Goal: Task Accomplishment & Management: Manage account settings

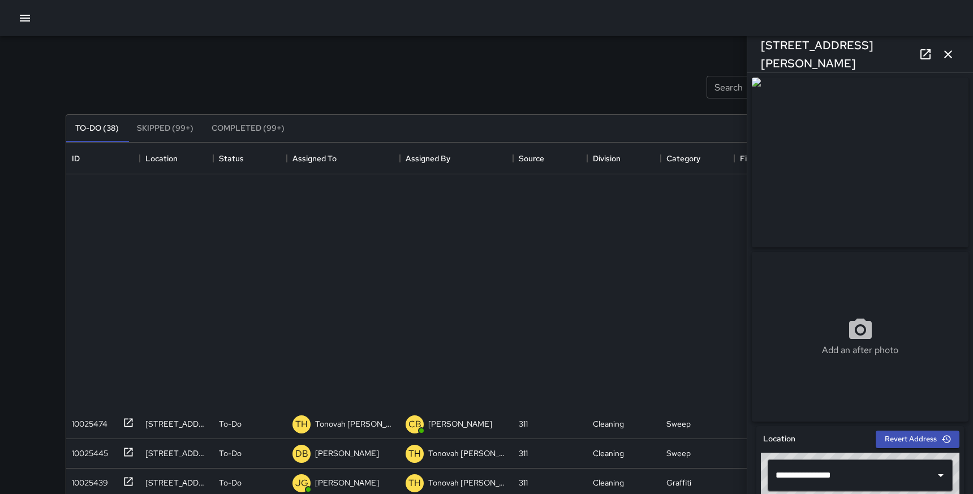
scroll to position [479, 841]
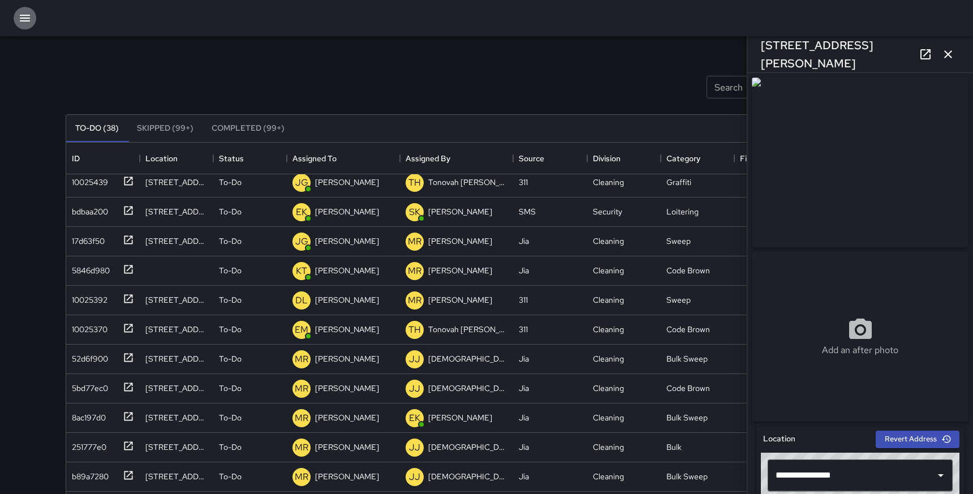
click at [19, 11] on button "button" at bounding box center [25, 18] width 23 height 23
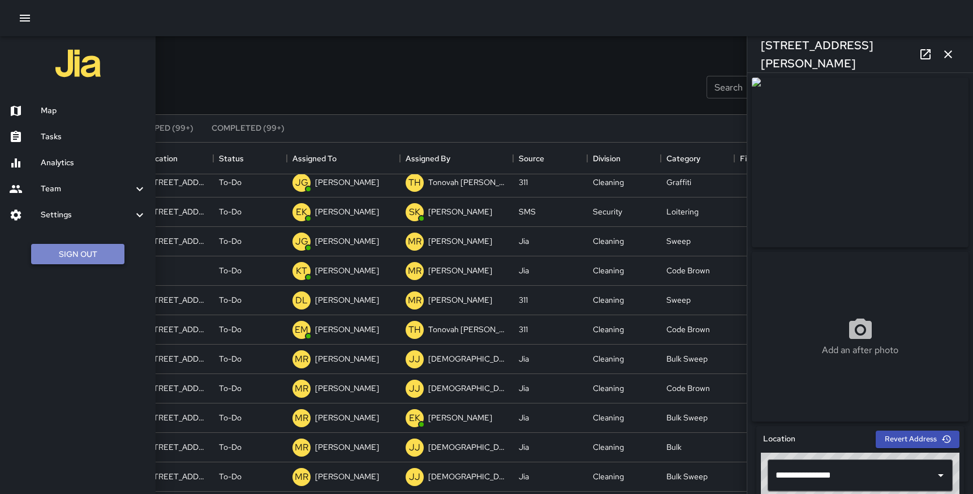
click at [78, 255] on button "Sign Out" at bounding box center [77, 254] width 93 height 21
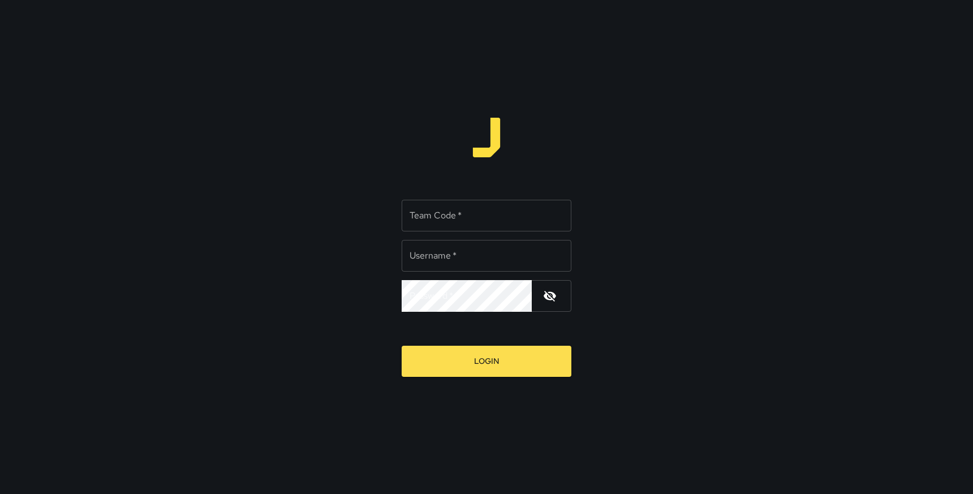
click at [472, 210] on input "Team Code   *" at bounding box center [487, 216] width 170 height 32
type input "*****"
click at [452, 256] on input "Username   *" at bounding box center [487, 256] width 170 height 32
type input "******"
click at [553, 291] on icon "button" at bounding box center [550, 296] width 14 height 14
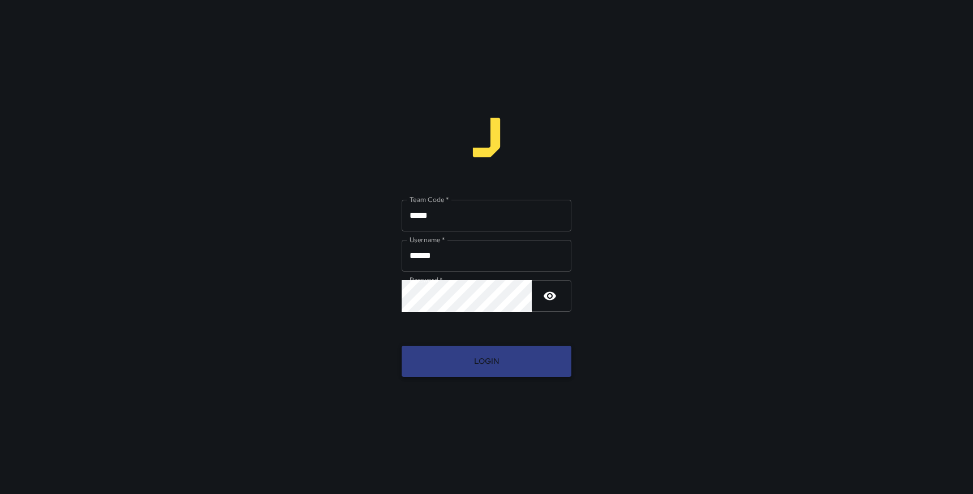
click at [485, 358] on button "Login" at bounding box center [487, 361] width 170 height 31
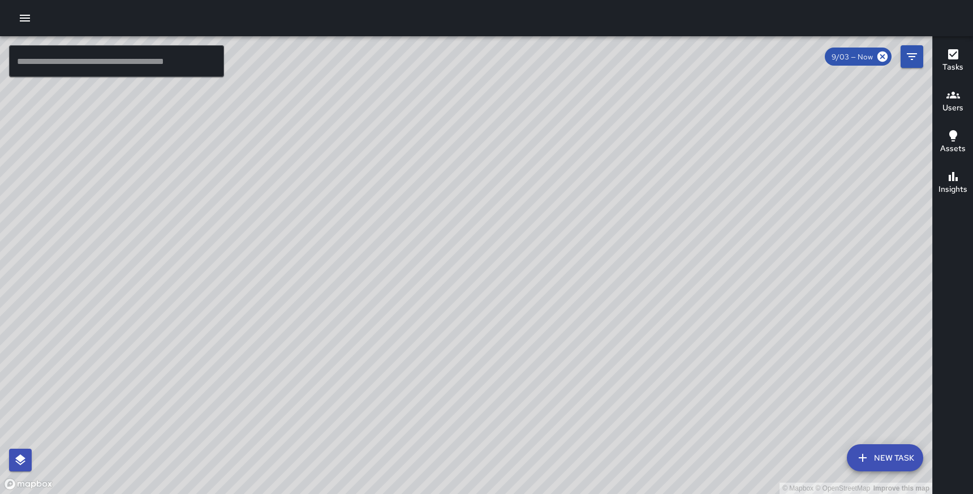
drag, startPoint x: 557, startPoint y: 299, endPoint x: 477, endPoint y: 152, distance: 167.6
click at [477, 152] on div "© Mapbox © OpenStreetMap Improve this map" at bounding box center [466, 265] width 933 height 458
drag, startPoint x: 543, startPoint y: 267, endPoint x: 578, endPoint y: 250, distance: 38.7
click at [578, 250] on div "© Mapbox © OpenStreetMap Improve this map" at bounding box center [466, 265] width 933 height 458
drag, startPoint x: 613, startPoint y: 261, endPoint x: 587, endPoint y: 186, distance: 80.4
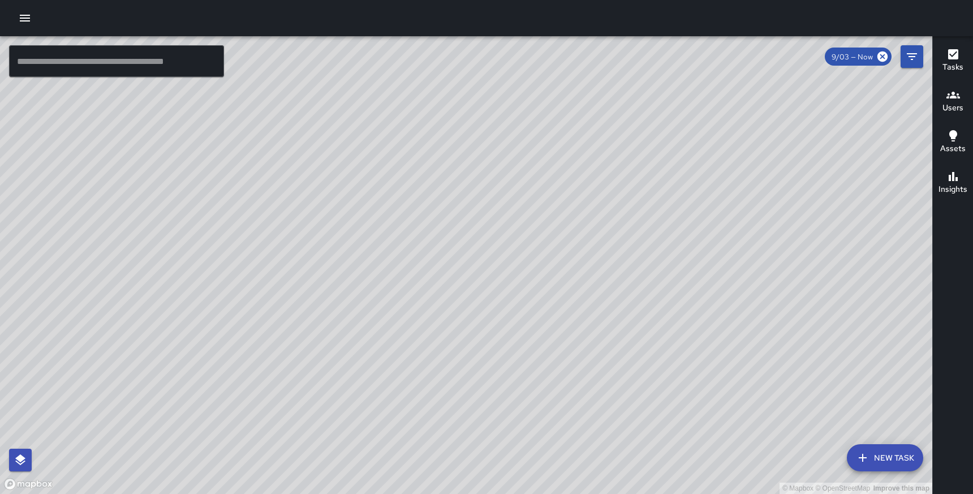
click at [587, 186] on div "© Mapbox © OpenStreetMap Improve this map" at bounding box center [466, 265] width 933 height 458
drag, startPoint x: 587, startPoint y: 186, endPoint x: 591, endPoint y: 205, distance: 19.6
click at [591, 205] on div "© Mapbox © OpenStreetMap Improve this map" at bounding box center [466, 265] width 933 height 458
drag, startPoint x: 556, startPoint y: 385, endPoint x: 527, endPoint y: 317, distance: 74.3
click at [527, 317] on div "© Mapbox © OpenStreetMap Improve this map" at bounding box center [466, 265] width 933 height 458
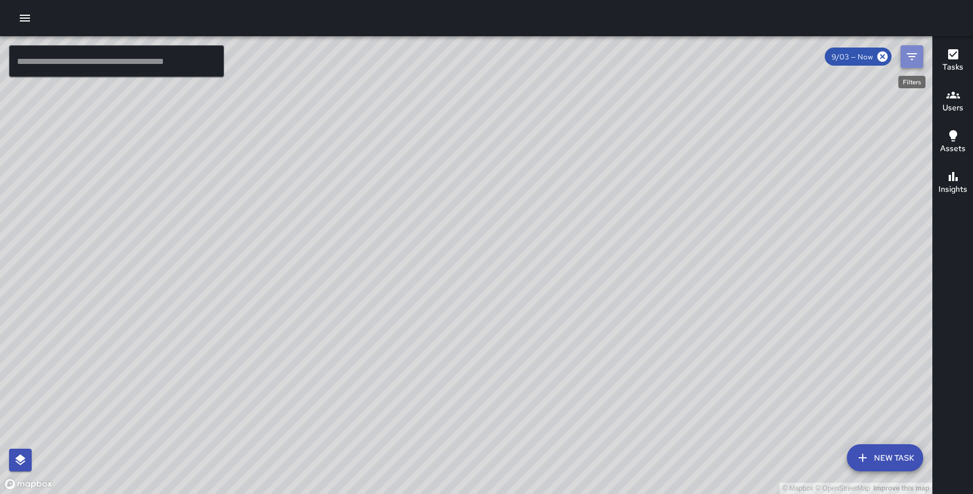
click at [916, 52] on icon "Filters" at bounding box center [912, 57] width 14 height 14
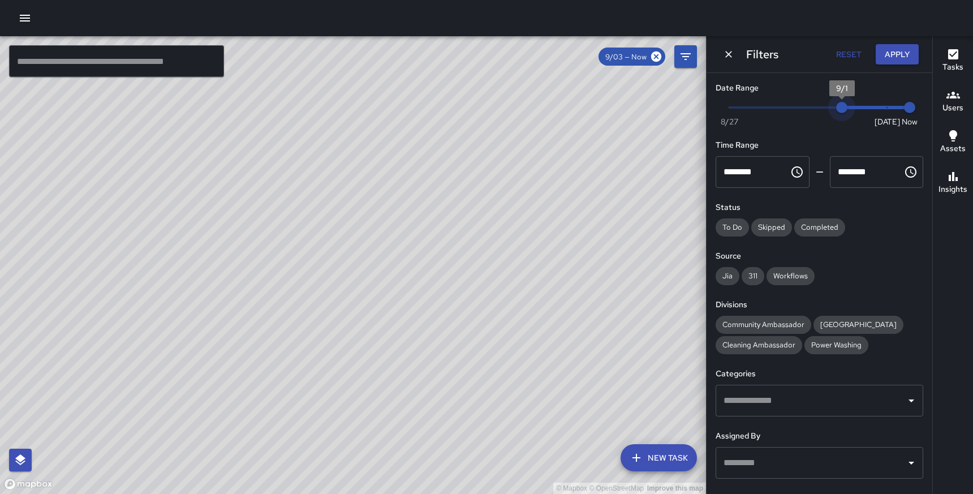
type input "*"
drag, startPoint x: 890, startPoint y: 109, endPoint x: 684, endPoint y: 115, distance: 206.7
click at [684, 115] on div "© Mapbox © OpenStreetMap Improve this map ​ New Task 9/03 — Now Map Layers Task…" at bounding box center [486, 265] width 973 height 458
click at [728, 51] on icon "Dismiss" at bounding box center [728, 54] width 11 height 11
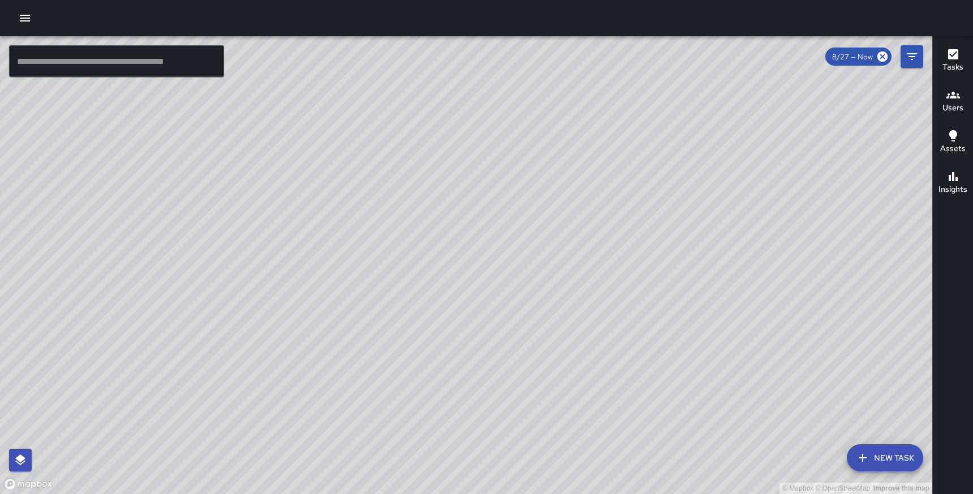
drag, startPoint x: 745, startPoint y: 345, endPoint x: 682, endPoint y: 68, distance: 283.9
click at [682, 68] on div "© Mapbox © OpenStreetMap Improve this map" at bounding box center [466, 265] width 933 height 458
drag, startPoint x: 535, startPoint y: 396, endPoint x: 330, endPoint y: 278, distance: 236.2
click at [329, 277] on div "© Mapbox © OpenStreetMap Improve this map" at bounding box center [466, 265] width 933 height 458
drag, startPoint x: 362, startPoint y: 354, endPoint x: 236, endPoint y: 265, distance: 153.9
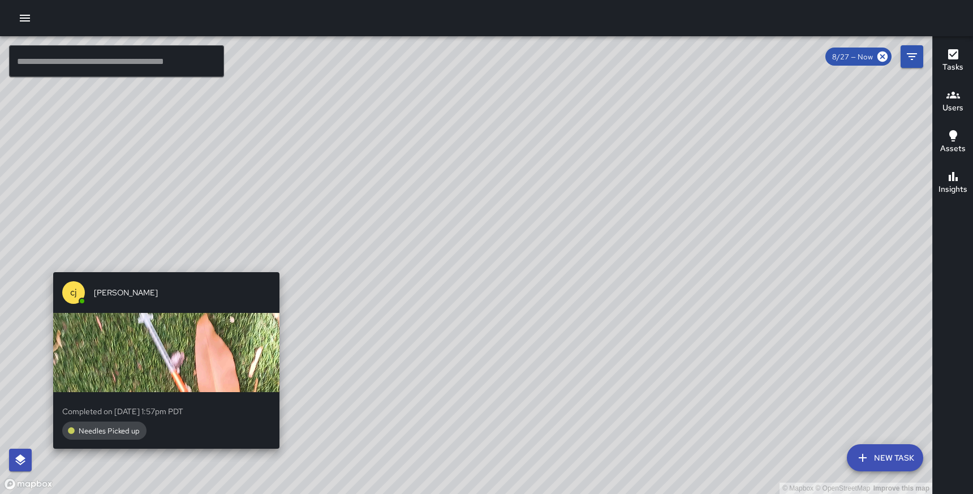
click at [158, 263] on div "© Mapbox © OpenStreetMap Improve this map cj charlie johnson Completed on 8/29/…" at bounding box center [466, 265] width 933 height 458
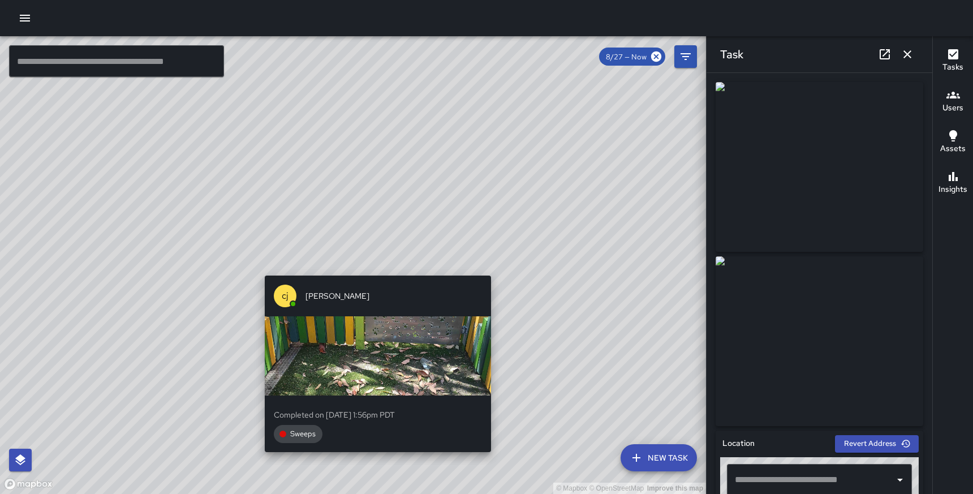
click at [372, 265] on div "© Mapbox © OpenStreetMap Improve this map cj charlie johnson Completed on 8/29/…" at bounding box center [353, 265] width 706 height 458
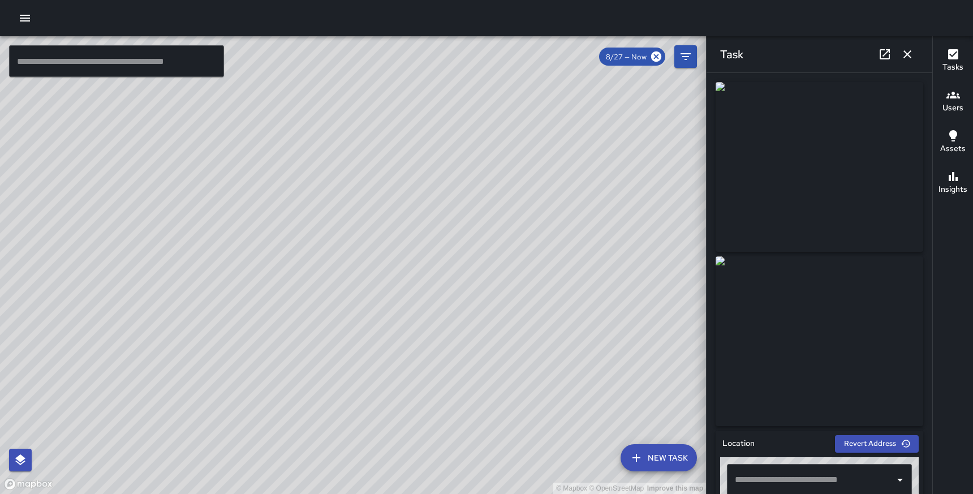
click at [886, 51] on icon at bounding box center [885, 55] width 14 height 14
click at [377, 267] on div "© Mapbox © OpenStreetMap Improve this map cj charlie johnson 841 Larkin Street …" at bounding box center [353, 265] width 706 height 458
click at [889, 50] on icon at bounding box center [885, 54] width 10 height 10
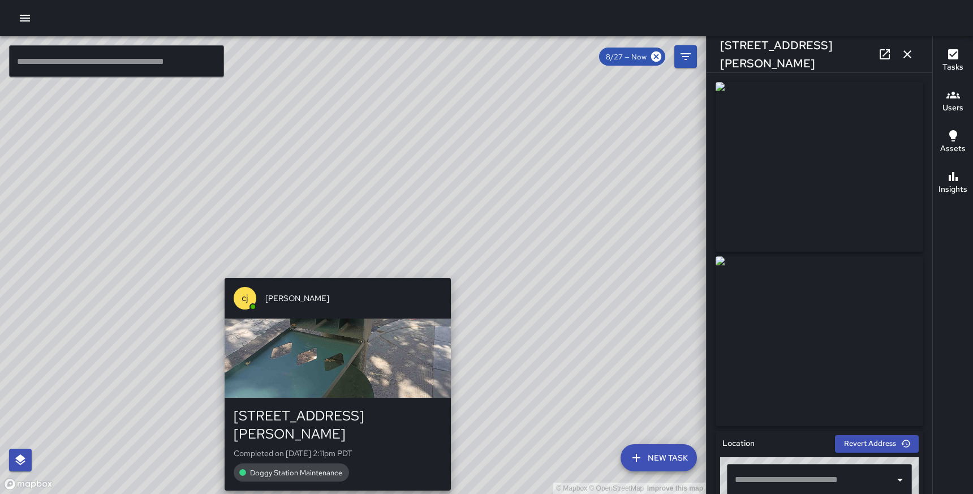
click at [332, 272] on div "© Mapbox © OpenStreetMap Improve this map cj charlie johnson 835 Larkin Street …" at bounding box center [353, 265] width 706 height 458
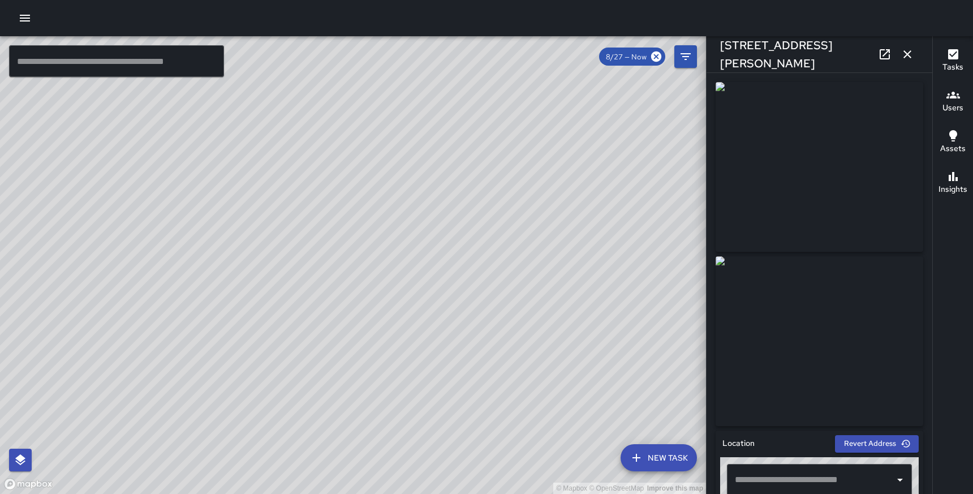
click at [886, 53] on icon at bounding box center [885, 54] width 10 height 10
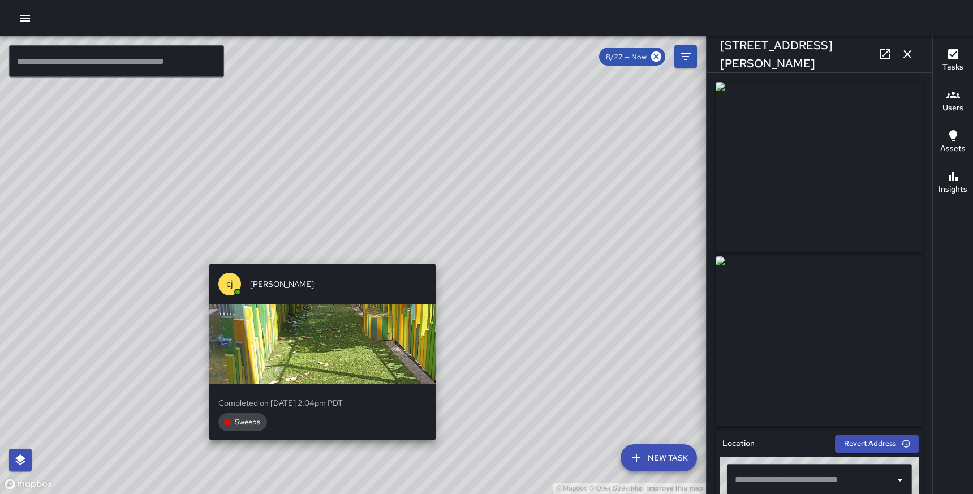
click at [316, 256] on div "© Mapbox © OpenStreetMap Improve this map cj charlie johnson Completed on 8/29/…" at bounding box center [353, 265] width 706 height 458
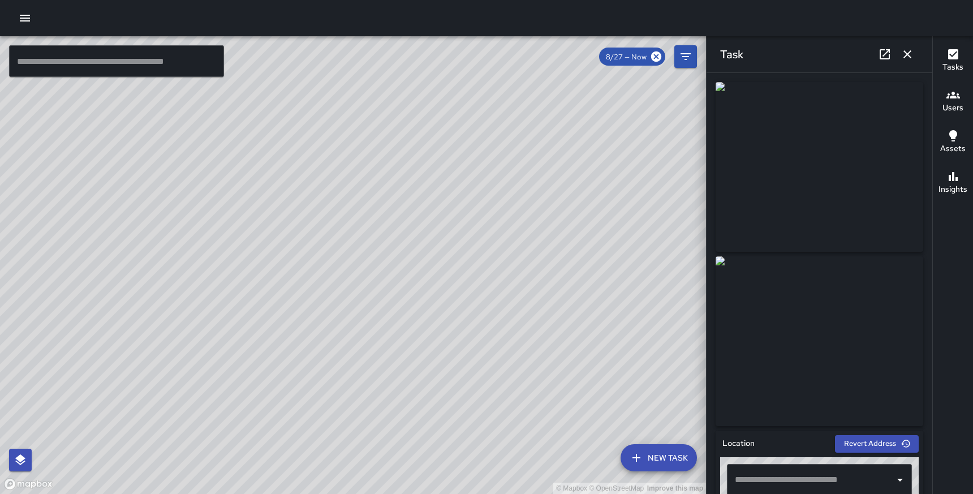
click at [892, 52] on link at bounding box center [885, 54] width 23 height 23
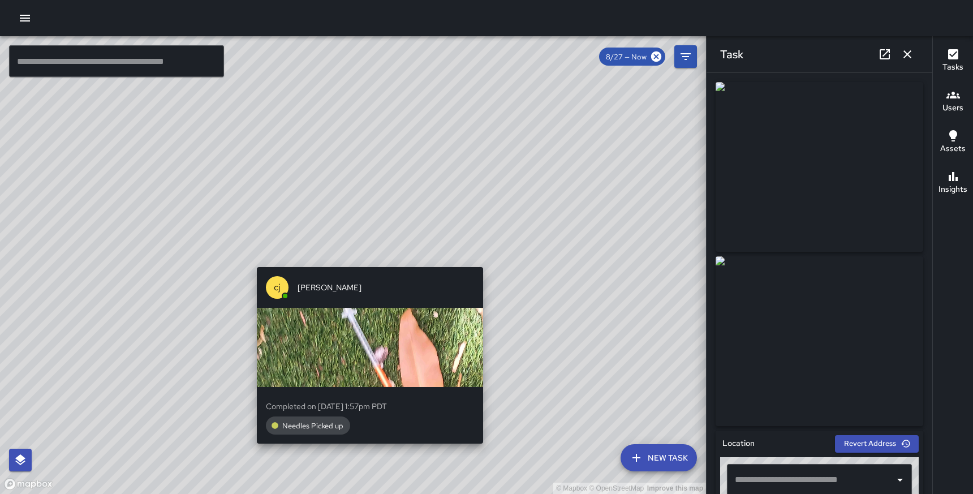
click at [365, 259] on div "© Mapbox © OpenStreetMap Improve this map cj charlie johnson Completed on 8/29/…" at bounding box center [353, 265] width 706 height 458
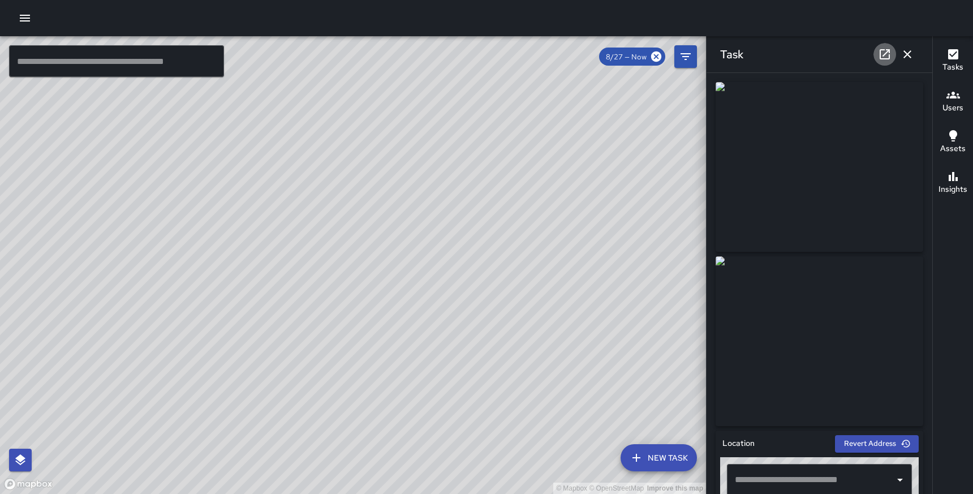
click at [881, 51] on icon at bounding box center [885, 55] width 14 height 14
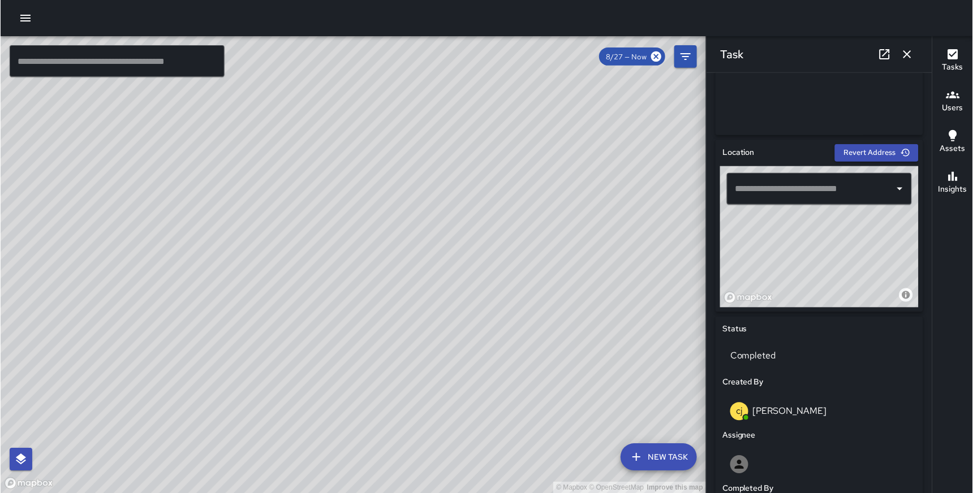
scroll to position [304, 0]
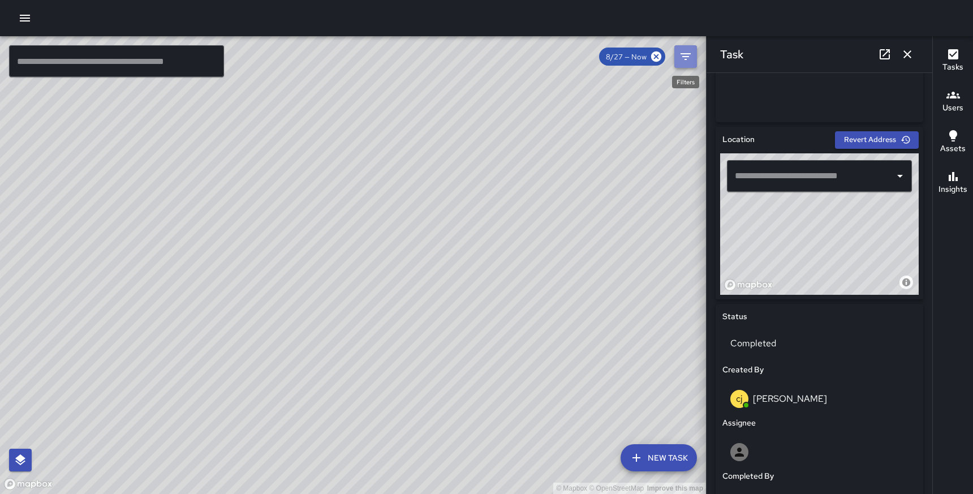
click at [682, 54] on icon "Filters" at bounding box center [686, 56] width 10 height 7
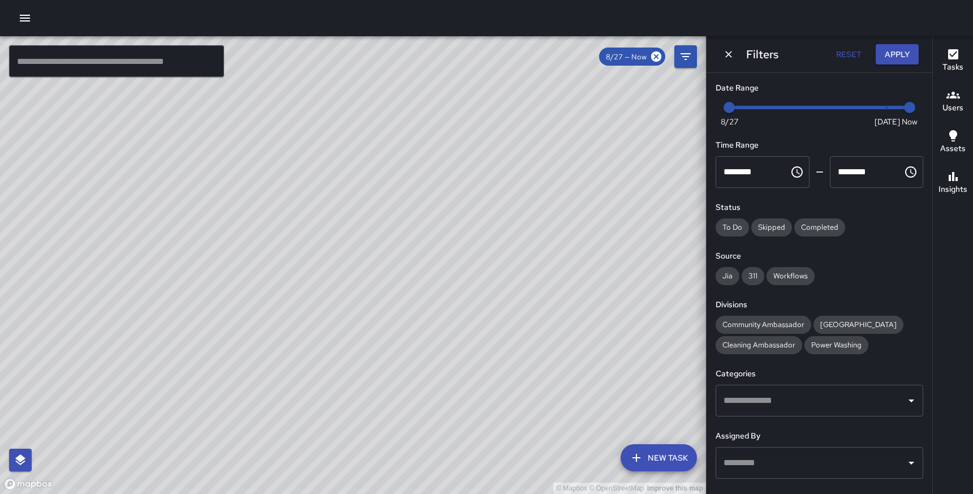
click at [573, 218] on div "© Mapbox © OpenStreetMap Improve this map" at bounding box center [353, 265] width 706 height 458
click at [728, 52] on icon "Dismiss" at bounding box center [728, 54] width 11 height 11
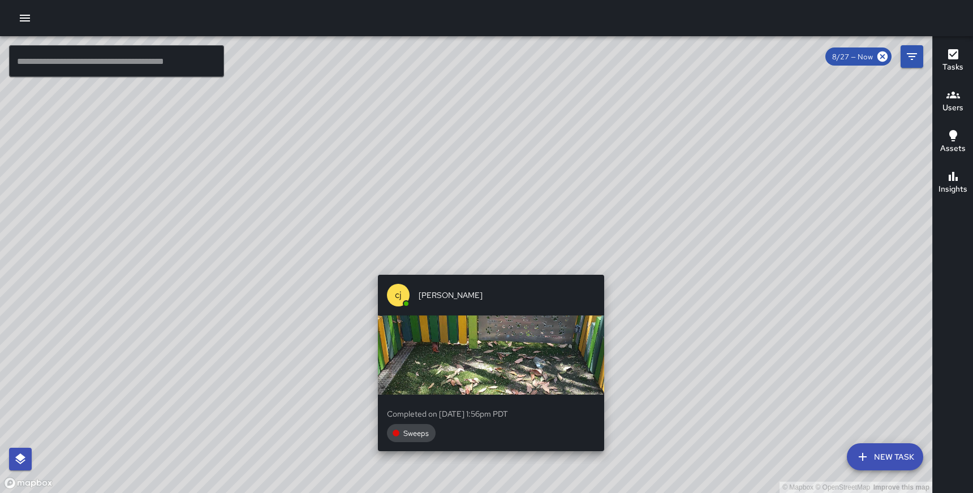
click at [486, 269] on div "© Mapbox © OpenStreetMap Improve this map cj charlie johnson Completed on 8/29/…" at bounding box center [466, 264] width 933 height 457
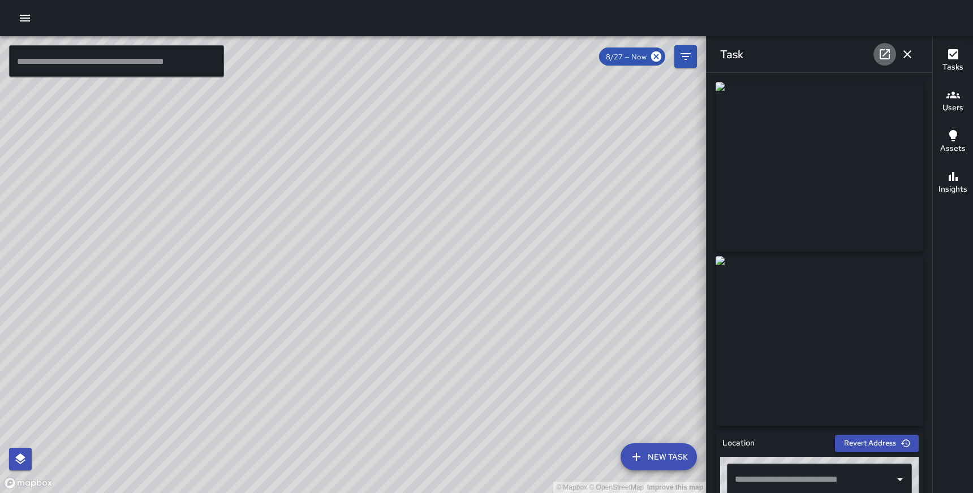
click at [886, 46] on link at bounding box center [885, 54] width 23 height 23
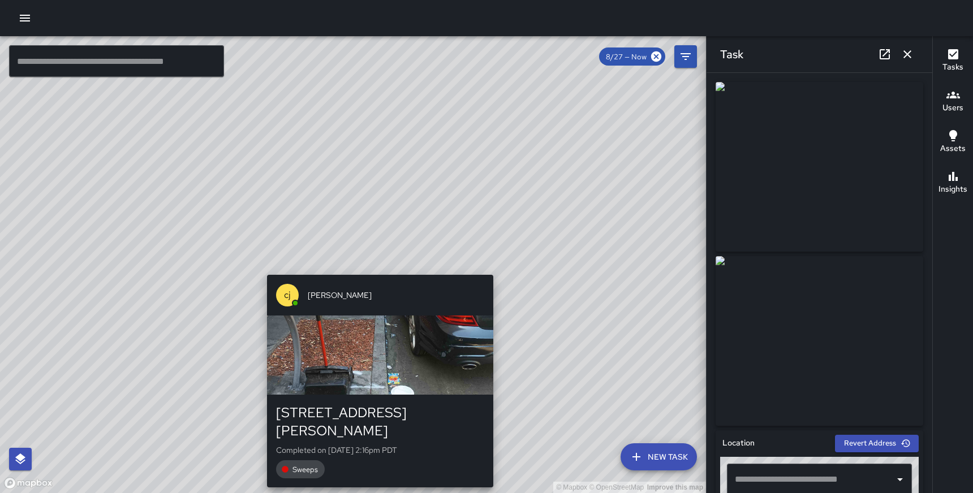
click at [372, 265] on div "© Mapbox © OpenStreetMap Improve this map cj charlie johnson 841 Larkin Street …" at bounding box center [353, 264] width 706 height 457
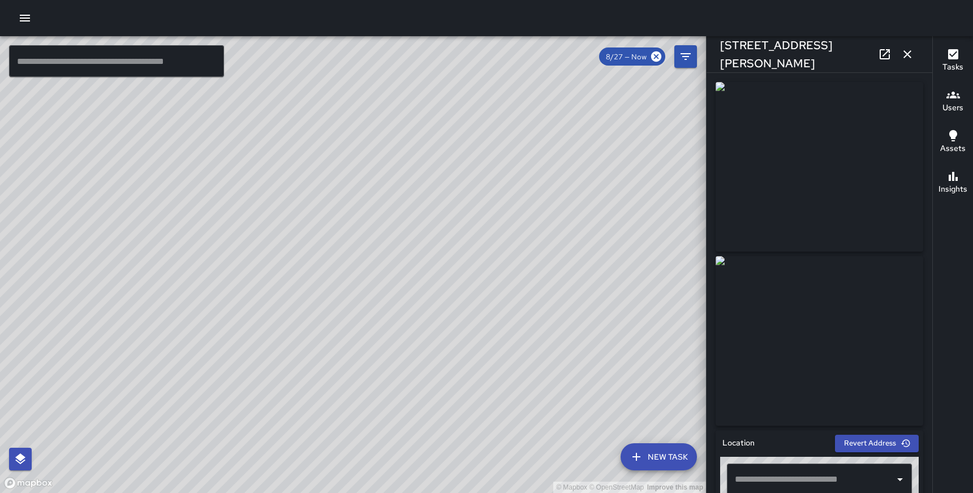
type input "**********"
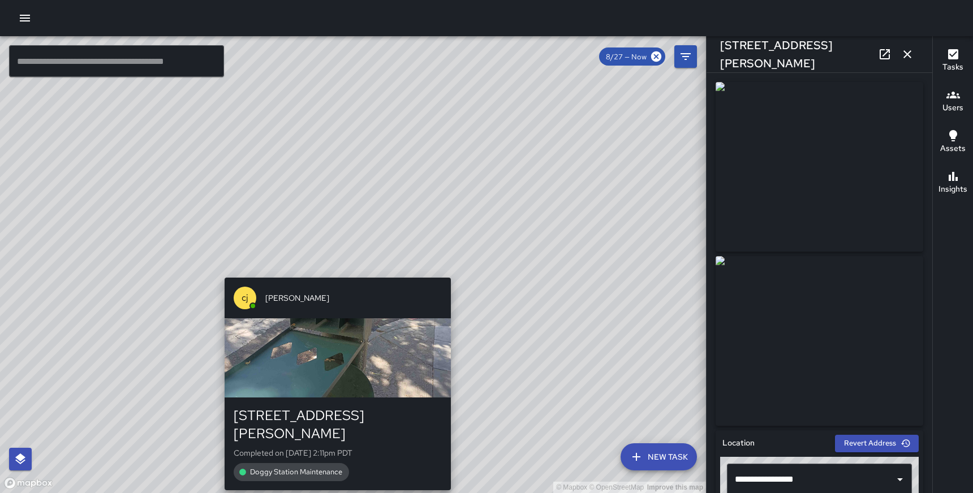
click at [329, 271] on div "© Mapbox © OpenStreetMap Improve this map cj charlie johnson 835 Larkin Street …" at bounding box center [353, 264] width 706 height 457
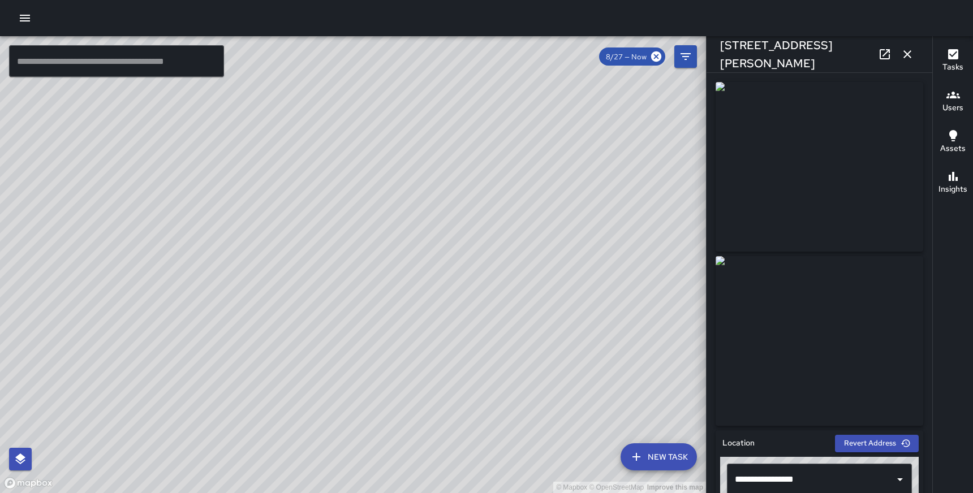
click at [320, 257] on div "© Mapbox © OpenStreetMap Improve this map cj charlie johnson Completed on 8/29/…" at bounding box center [353, 264] width 706 height 457
click at [888, 51] on icon at bounding box center [885, 54] width 10 height 10
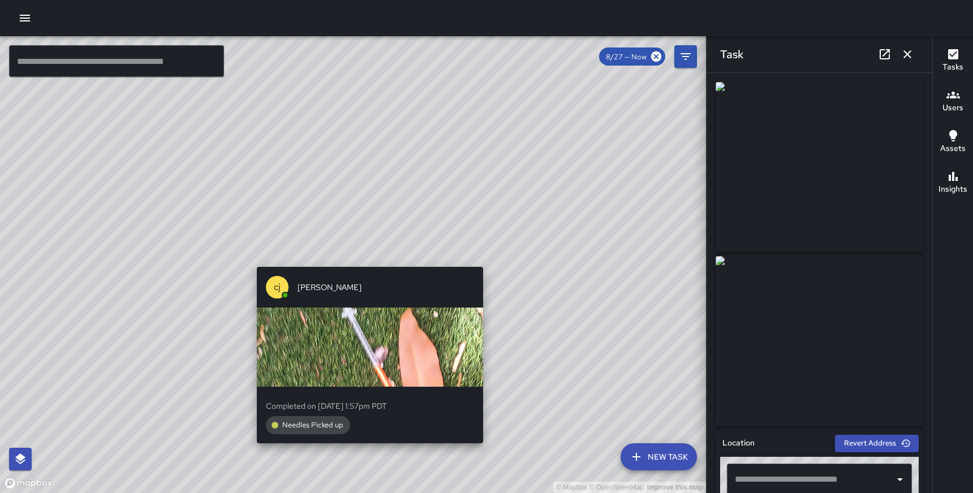
click at [366, 257] on div "© Mapbox © OpenStreetMap Improve this map cj charlie johnson Completed on 8/29/…" at bounding box center [353, 264] width 706 height 457
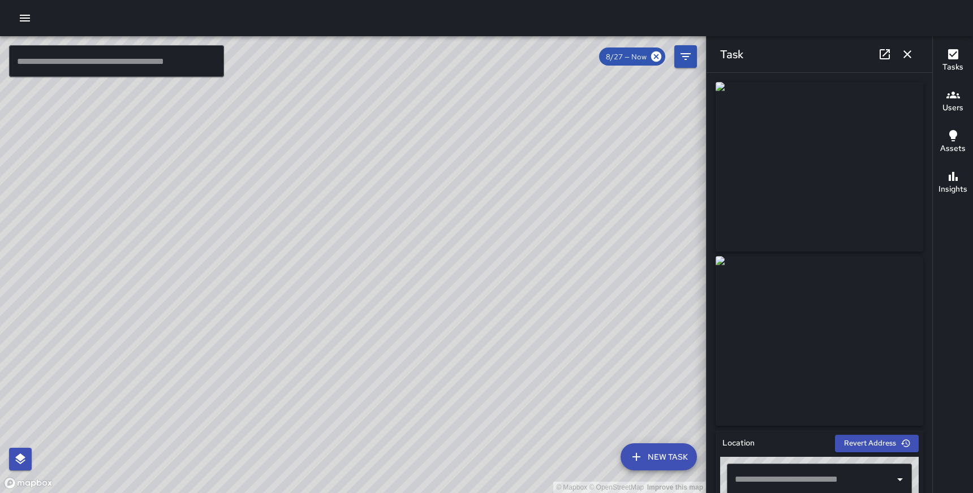
click at [887, 54] on icon at bounding box center [885, 55] width 14 height 14
drag, startPoint x: 312, startPoint y: 362, endPoint x: 412, endPoint y: 252, distance: 149.0
click at [412, 252] on div "© Mapbox © OpenStreetMap Improve this map" at bounding box center [353, 264] width 706 height 457
drag, startPoint x: 407, startPoint y: 261, endPoint x: 403, endPoint y: 268, distance: 7.9
click at [403, 268] on div "© Mapbox © OpenStreetMap Improve this map" at bounding box center [353, 264] width 706 height 457
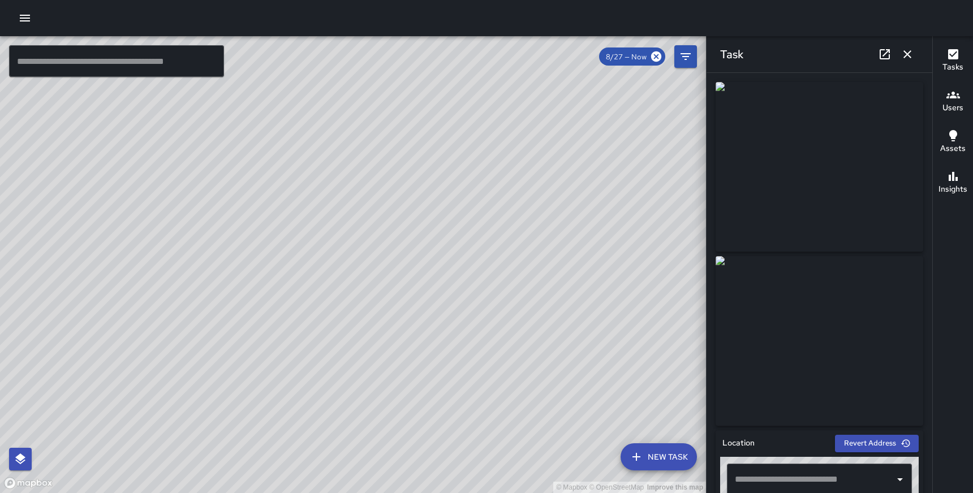
drag, startPoint x: 544, startPoint y: 239, endPoint x: 575, endPoint y: 432, distance: 196.0
click at [575, 432] on div "© Mapbox © OpenStreetMap Improve this map" at bounding box center [353, 264] width 706 height 457
click at [27, 15] on icon "button" at bounding box center [25, 18] width 10 height 7
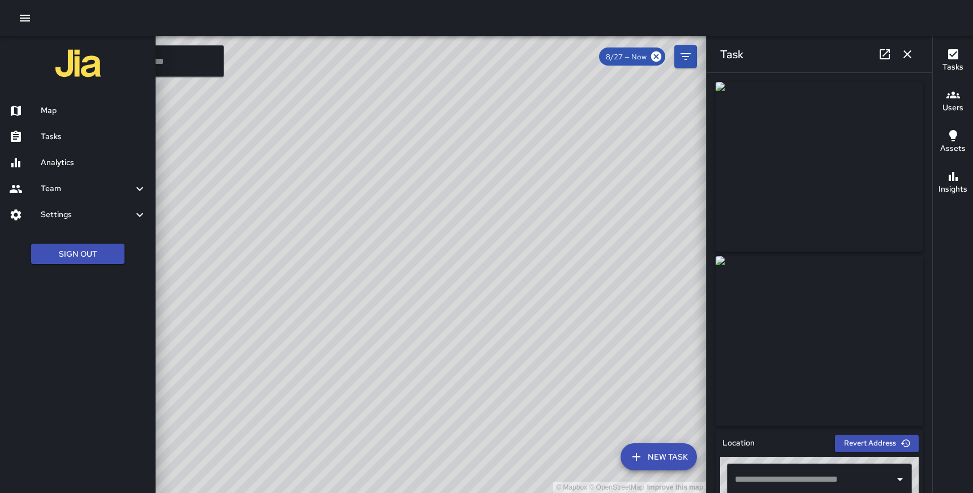
click at [72, 219] on h6 "Settings" at bounding box center [87, 215] width 92 height 12
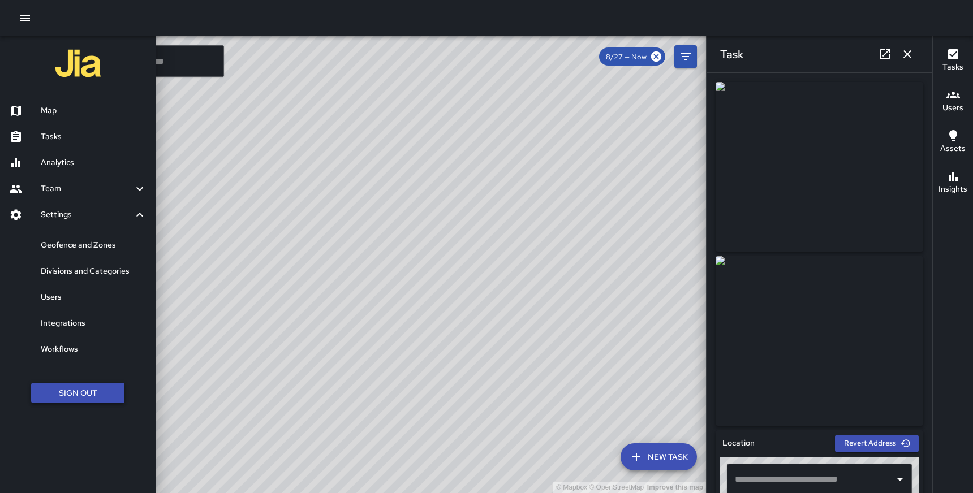
click at [73, 394] on button "Sign Out" at bounding box center [77, 393] width 93 height 21
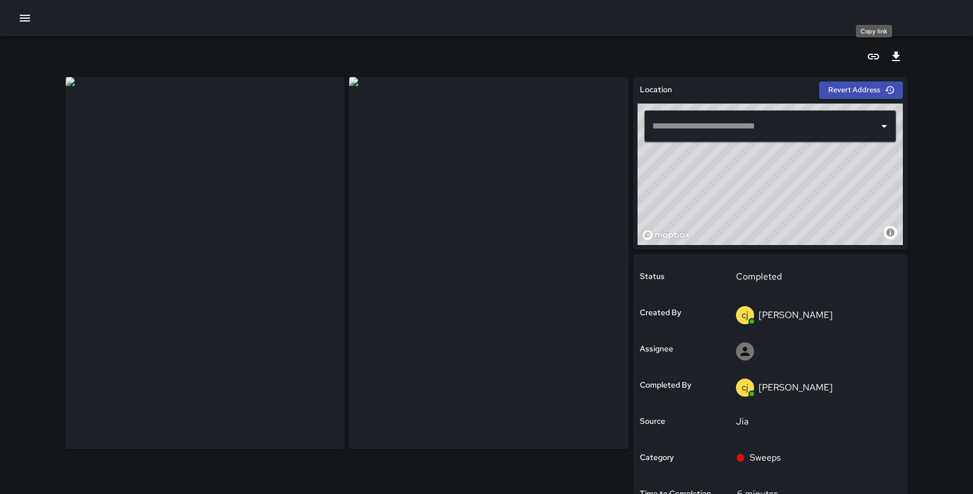
click at [877, 53] on icon "Copy link" at bounding box center [874, 57] width 14 height 14
click at [23, 17] on icon "button" at bounding box center [25, 18] width 14 height 14
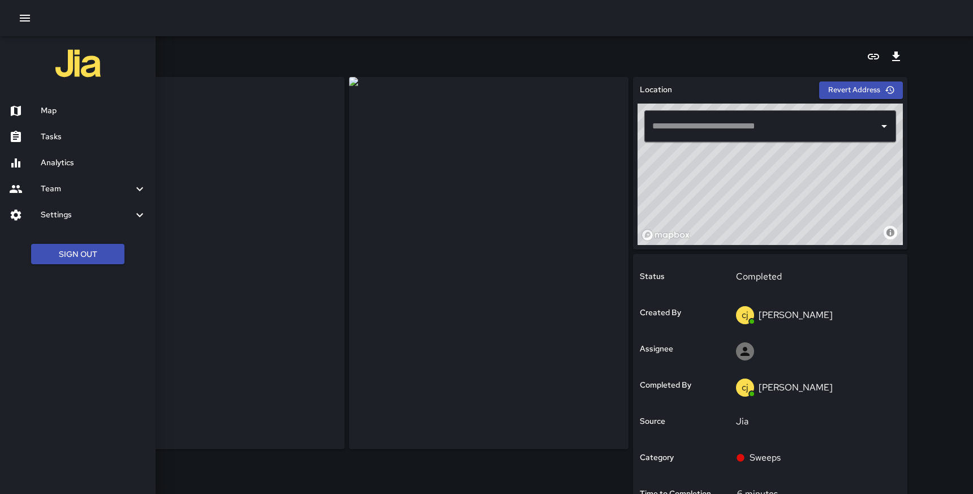
click at [304, 22] on div at bounding box center [486, 18] width 973 height 36
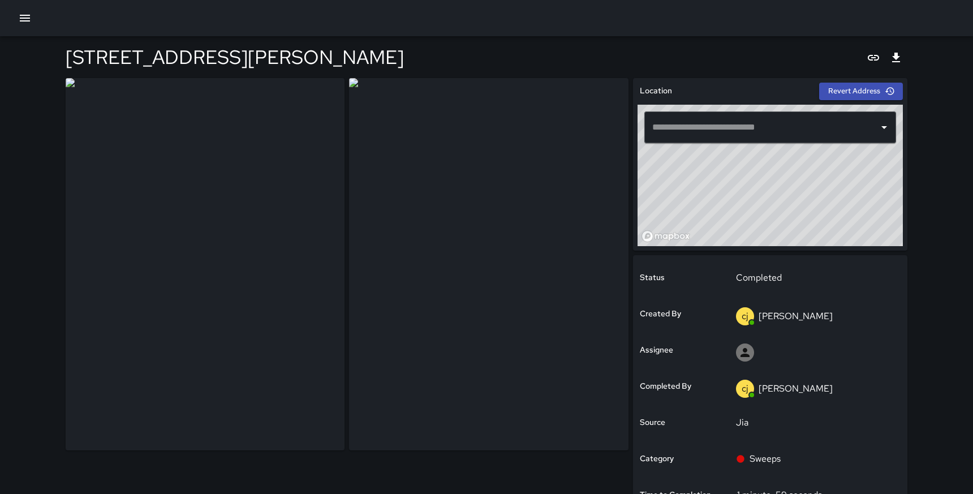
type input "**********"
click at [875, 53] on icon "Copy link" at bounding box center [874, 58] width 14 height 14
click at [899, 57] on icon "Export" at bounding box center [896, 58] width 8 height 10
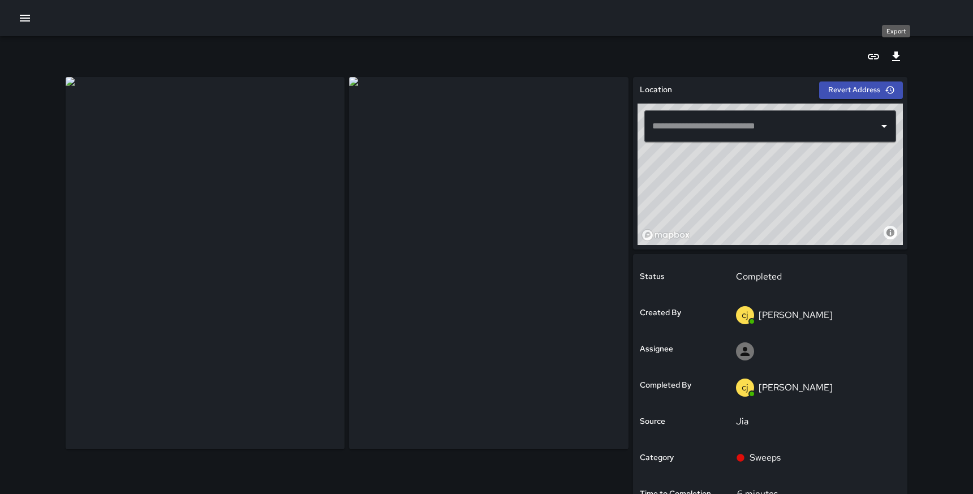
click at [896, 53] on icon "Export" at bounding box center [896, 56] width 8 height 10
click at [898, 54] on icon "Export" at bounding box center [897, 57] width 14 height 14
click at [871, 59] on icon "Copy link" at bounding box center [873, 57] width 11 height 6
click at [874, 57] on icon "Copy link" at bounding box center [874, 57] width 14 height 14
click at [91, 49] on div at bounding box center [487, 56] width 842 height 41
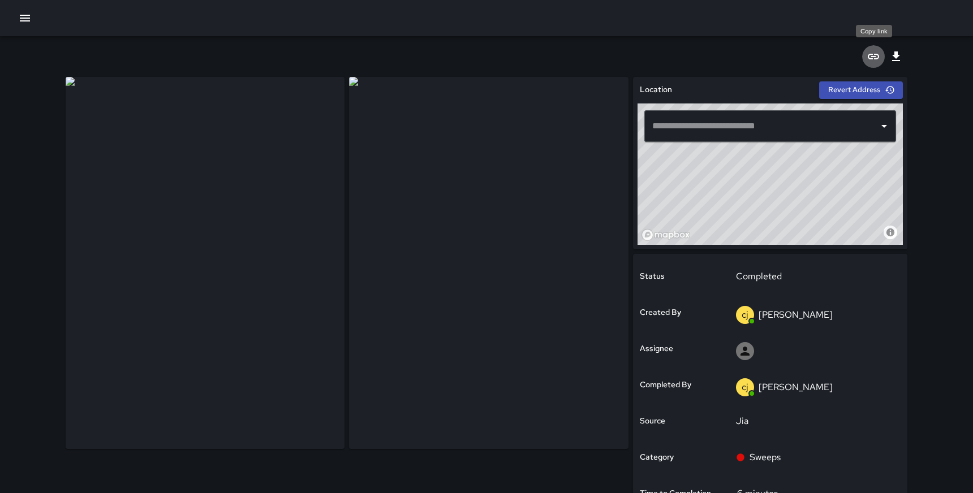
click at [873, 58] on icon "Copy link" at bounding box center [874, 57] width 14 height 14
click at [874, 57] on icon "Copy link" at bounding box center [874, 57] width 14 height 14
click at [874, 56] on icon "Copy link" at bounding box center [873, 57] width 11 height 6
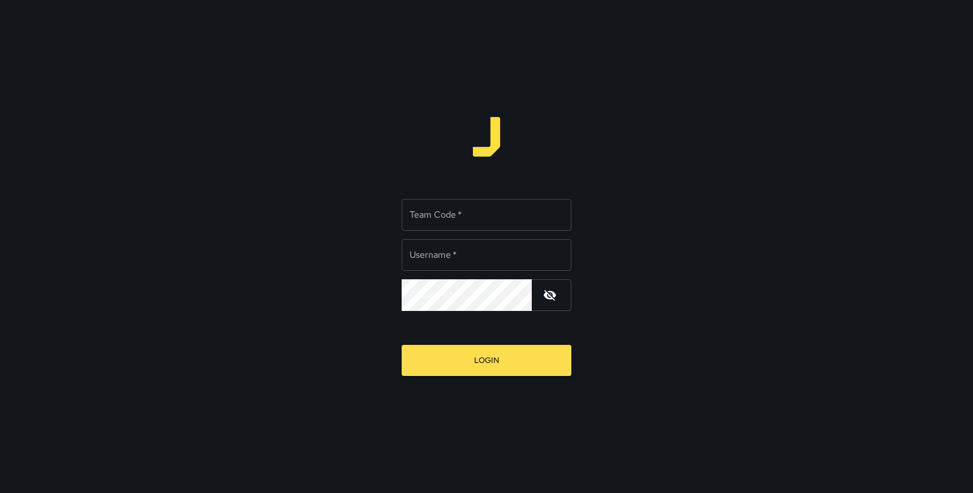
click at [461, 212] on input "Team Code   *" at bounding box center [487, 215] width 170 height 32
type input "******"
click at [467, 255] on input "Username   *" at bounding box center [487, 255] width 170 height 32
click at [467, 255] on input "****" at bounding box center [487, 255] width 170 height 32
type input "******"
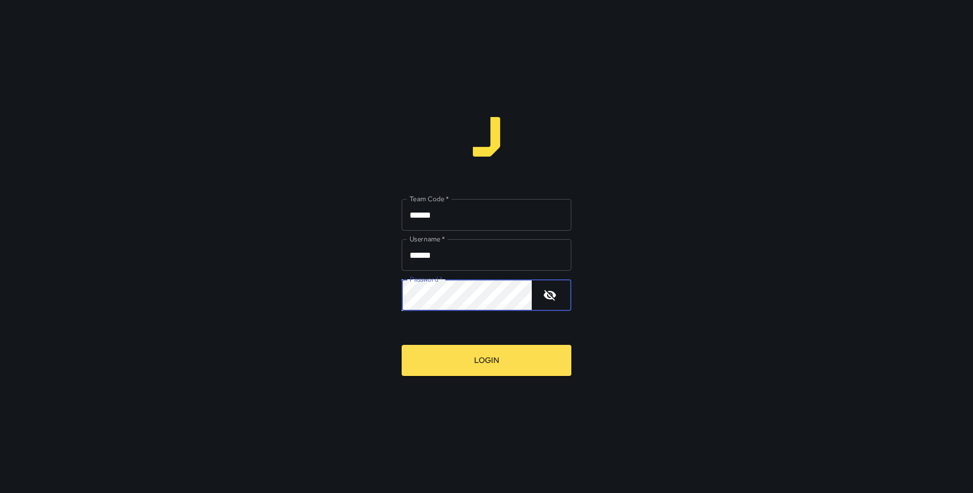
click at [402, 345] on button "Login" at bounding box center [487, 360] width 170 height 31
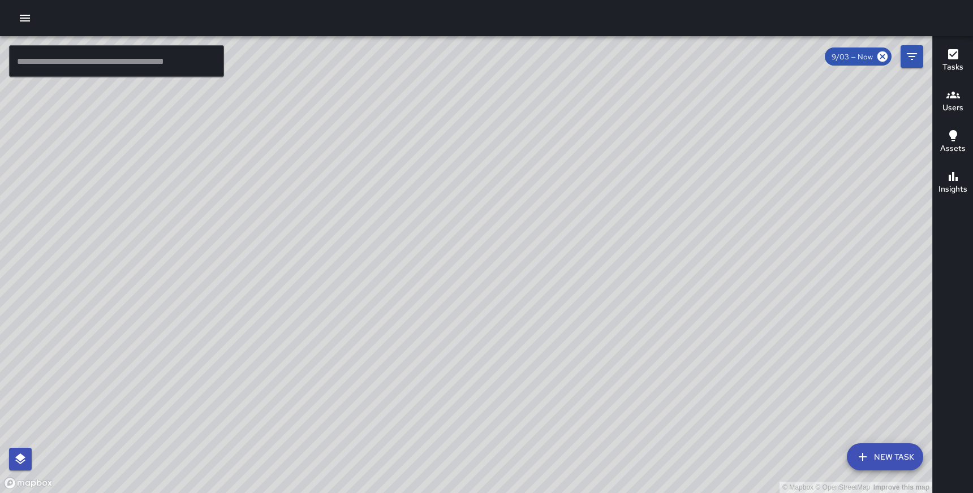
click at [521, 262] on div "© Mapbox © OpenStreetMap Improve this map AE AMBER EVANS Ambassador Tasks 44 / …" at bounding box center [466, 264] width 933 height 457
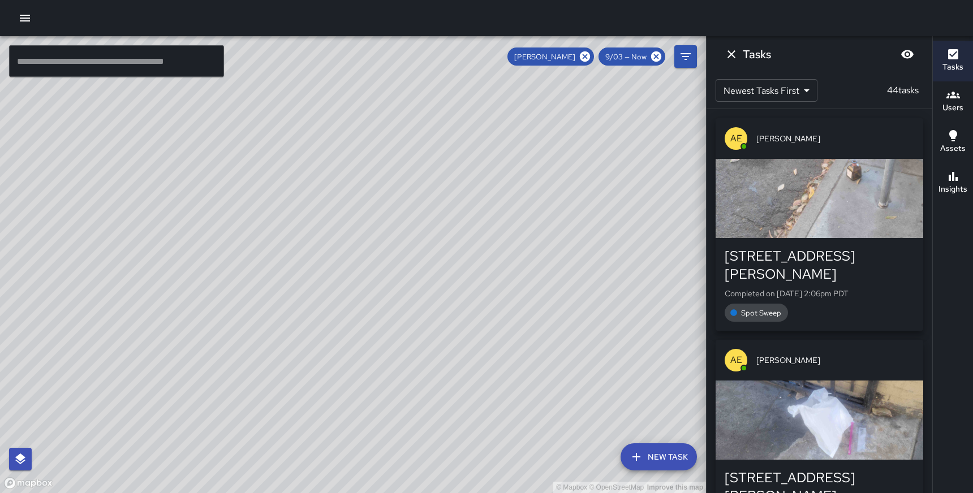
drag, startPoint x: 586, startPoint y: 252, endPoint x: 547, endPoint y: 174, distance: 87.3
click at [547, 174] on div "© Mapbox © OpenStreetMap Improve this map" at bounding box center [353, 264] width 706 height 457
click at [566, 111] on div "© Mapbox © OpenStreetMap Improve this map" at bounding box center [353, 264] width 706 height 457
drag, startPoint x: 566, startPoint y: 123, endPoint x: 610, endPoint y: 61, distance: 76.3
click at [610, 61] on div "© Mapbox © OpenStreetMap Improve this map ​ New Task AMBER EVANS 9/03 — Now Map…" at bounding box center [353, 264] width 706 height 457
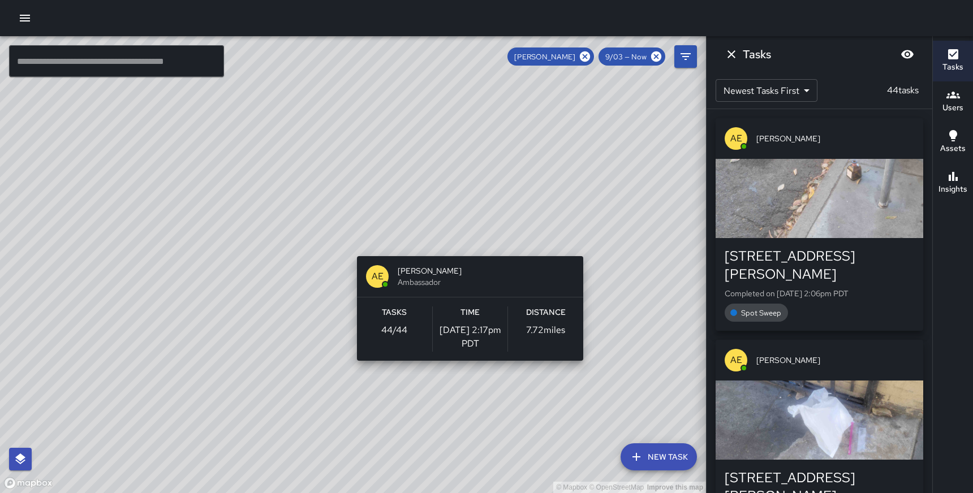
click at [466, 250] on div "© Mapbox © OpenStreetMap Improve this map AE AMBER EVANS Ambassador Tasks 44 / …" at bounding box center [353, 264] width 706 height 457
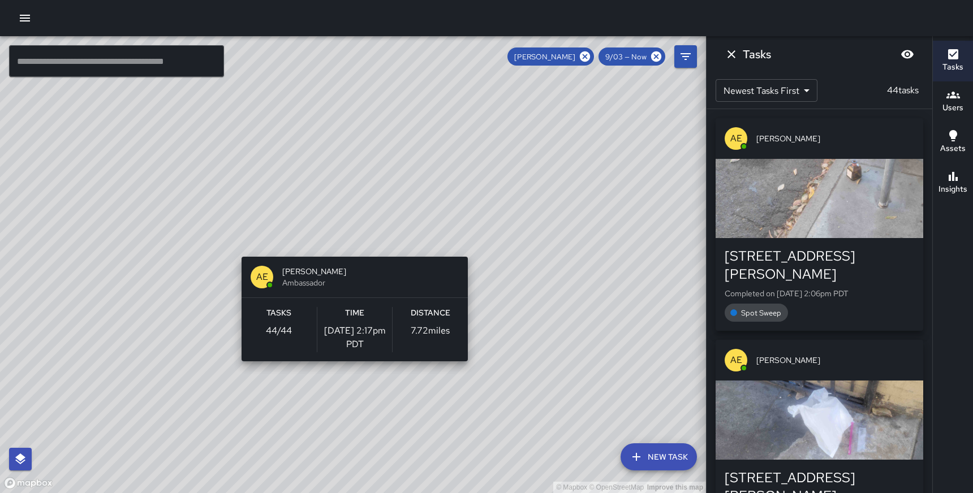
click at [472, 250] on div "© Mapbox © OpenStreetMap Improve this map AE AMBER EVANS Ambassador Tasks 44 / …" at bounding box center [353, 264] width 706 height 457
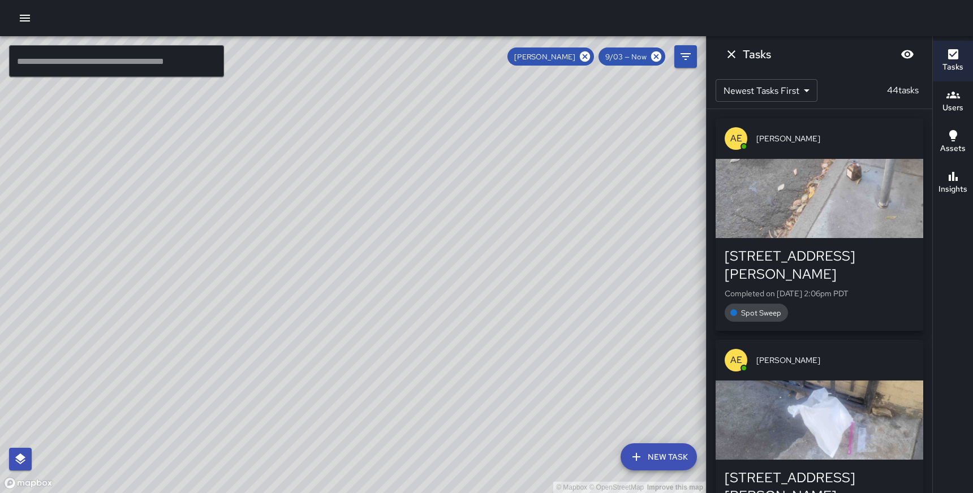
drag, startPoint x: 579, startPoint y: 370, endPoint x: 505, endPoint y: 220, distance: 166.5
click at [505, 220] on div "© Mapbox © OpenStreetMap Improve this map" at bounding box center [353, 264] width 706 height 457
click at [586, 55] on icon at bounding box center [585, 56] width 12 height 12
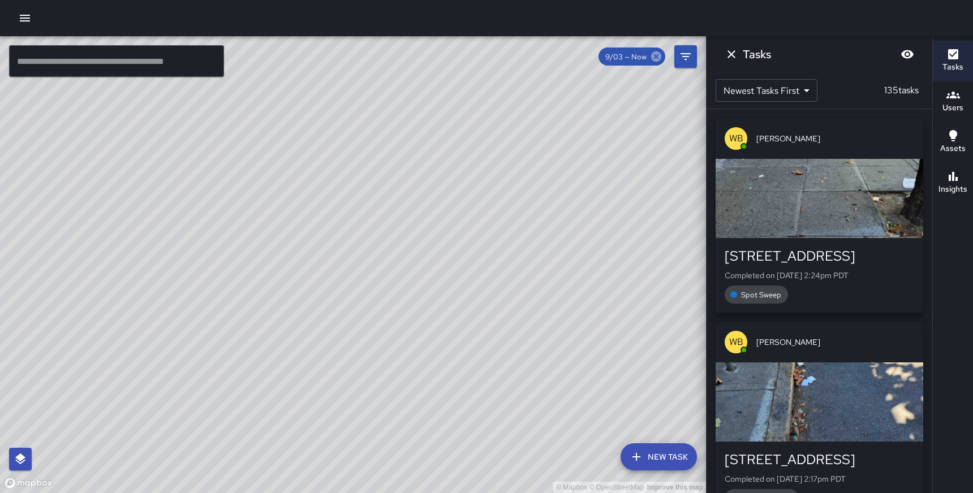
click at [656, 55] on icon at bounding box center [656, 56] width 10 height 10
drag, startPoint x: 415, startPoint y: 416, endPoint x: 448, endPoint y: 337, distance: 86.3
click at [448, 337] on div "© Mapbox © OpenStreetMap Improve this map" at bounding box center [353, 264] width 706 height 457
drag, startPoint x: 381, startPoint y: 427, endPoint x: 384, endPoint y: 358, distance: 69.1
click at [384, 358] on div "© Mapbox © OpenStreetMap Improve this map" at bounding box center [353, 264] width 706 height 457
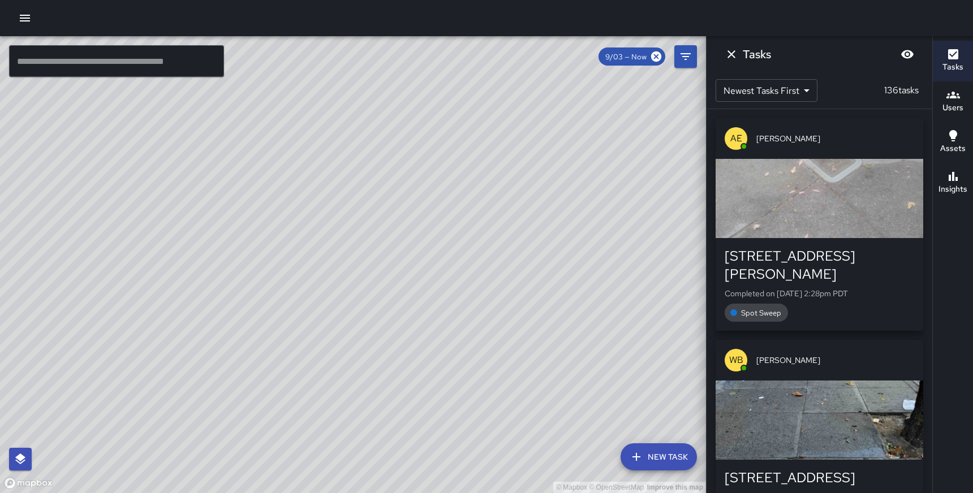
drag, startPoint x: 435, startPoint y: 149, endPoint x: 414, endPoint y: 319, distance: 171.0
click at [414, 319] on div "© Mapbox © OpenStreetMap Improve this map" at bounding box center [353, 264] width 706 height 457
drag, startPoint x: 419, startPoint y: 394, endPoint x: 422, endPoint y: 380, distance: 14.4
click at [422, 380] on div "© Mapbox © OpenStreetMap Improve this map" at bounding box center [353, 264] width 706 height 457
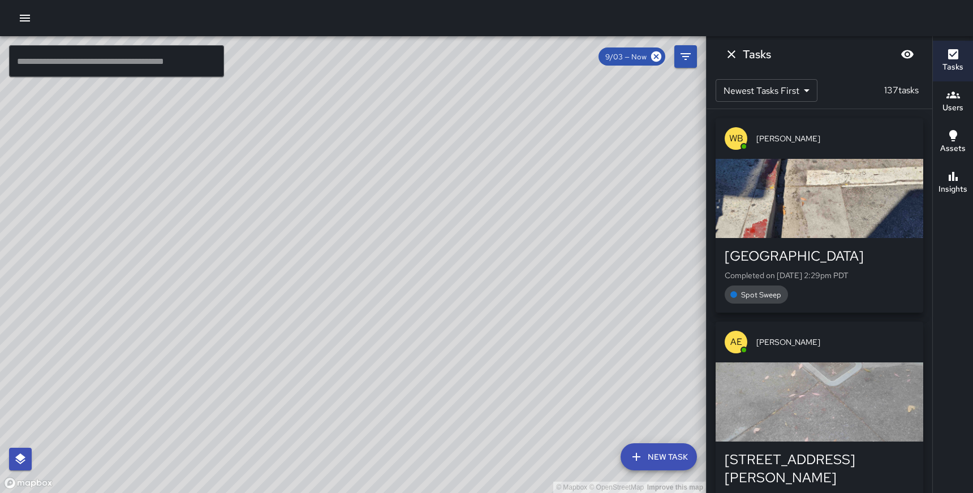
drag, startPoint x: 432, startPoint y: 204, endPoint x: 398, endPoint y: 337, distance: 136.8
click at [398, 337] on div "© Mapbox © OpenStreetMap Improve this map" at bounding box center [353, 264] width 706 height 457
drag, startPoint x: 267, startPoint y: 333, endPoint x: 267, endPoint y: 153, distance: 179.9
click at [267, 153] on div "© Mapbox © OpenStreetMap Improve this map" at bounding box center [353, 264] width 706 height 457
drag, startPoint x: 516, startPoint y: 156, endPoint x: 529, endPoint y: 213, distance: 58.6
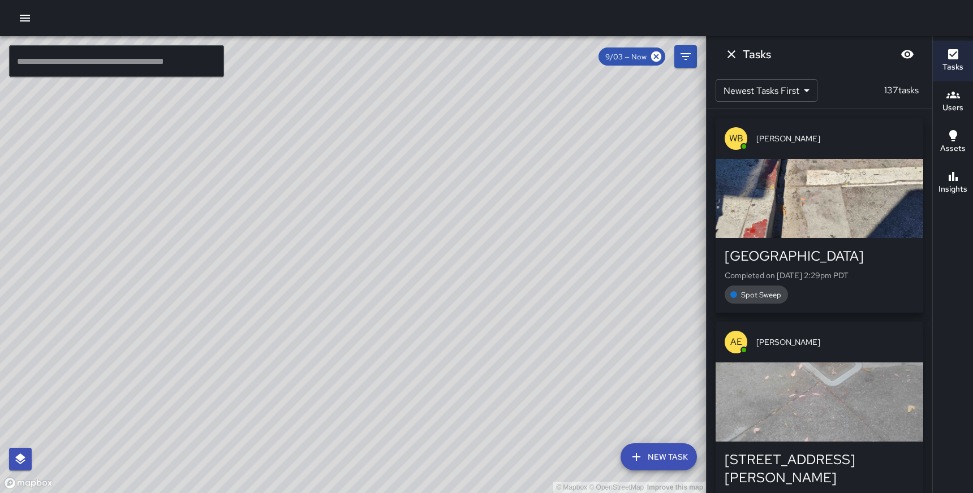
click at [529, 213] on div "© Mapbox © OpenStreetMap Improve this map" at bounding box center [353, 264] width 706 height 457
click at [655, 55] on icon at bounding box center [656, 56] width 12 height 12
click at [656, 55] on icon at bounding box center [656, 56] width 12 height 12
click at [658, 57] on icon at bounding box center [656, 56] width 10 height 10
click at [680, 54] on icon "Filters" at bounding box center [686, 57] width 14 height 14
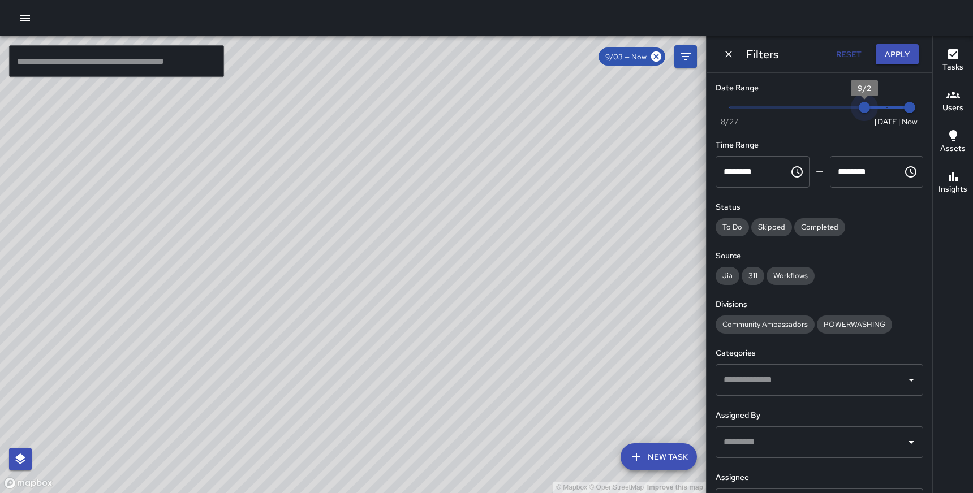
type input "*"
drag, startPoint x: 886, startPoint y: 110, endPoint x: 668, endPoint y: 111, distance: 217.9
click at [668, 111] on div "© Mapbox © OpenStreetMap Improve this map ​ New Task 9/03 — Now Map Layers Task…" at bounding box center [486, 264] width 973 height 457
drag, startPoint x: 452, startPoint y: 285, endPoint x: 457, endPoint y: 326, distance: 41.6
click at [457, 326] on div "© Mapbox © OpenStreetMap Improve this map" at bounding box center [353, 264] width 706 height 457
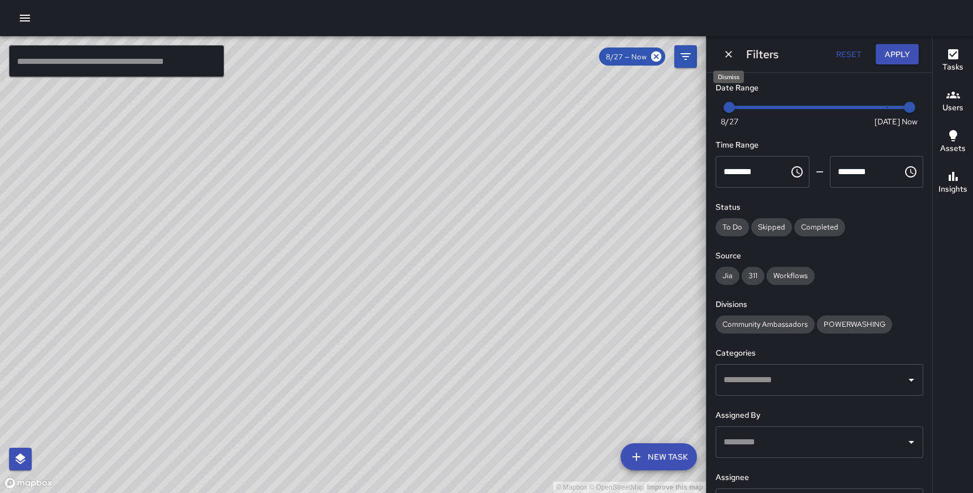
click at [725, 56] on icon "Dismiss" at bounding box center [728, 54] width 11 height 11
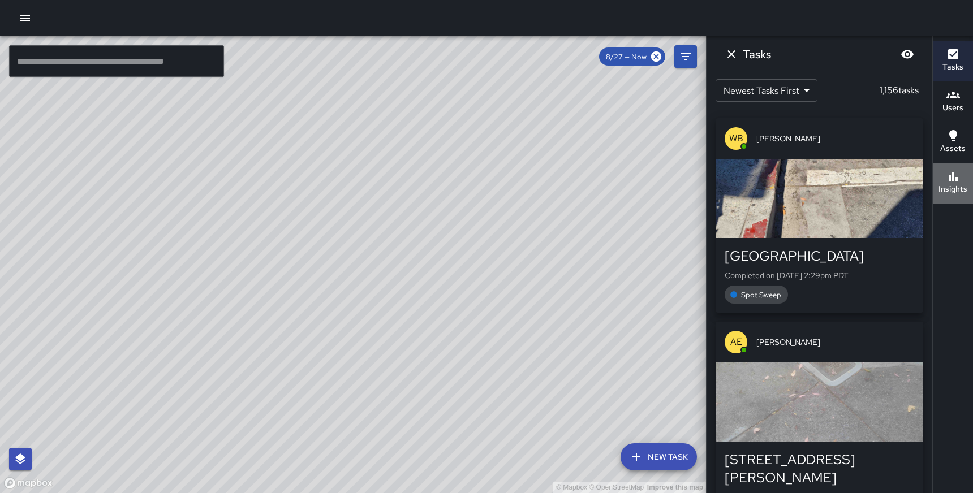
click at [959, 179] on icon "button" at bounding box center [954, 177] width 14 height 14
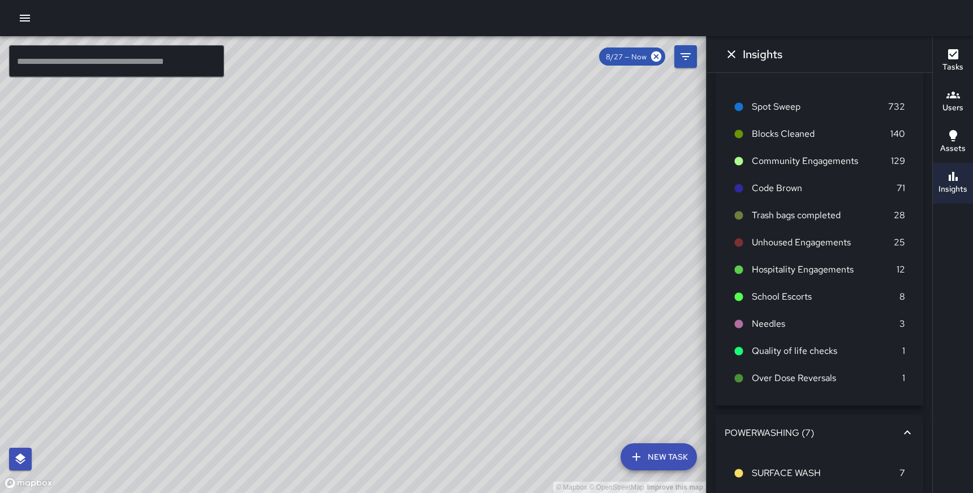
scroll to position [29, 0]
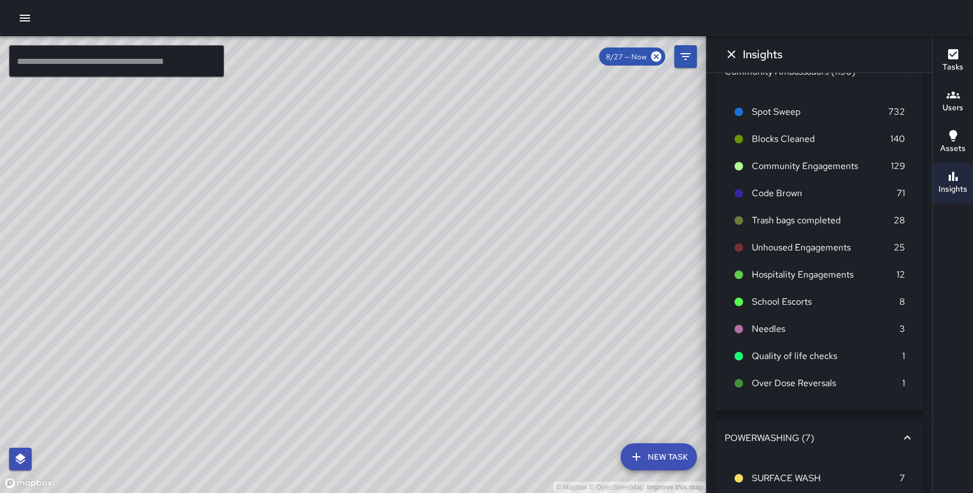
drag, startPoint x: 565, startPoint y: 152, endPoint x: 565, endPoint y: 81, distance: 70.7
click at [565, 81] on div "© Mapbox © OpenStreetMap Improve this map" at bounding box center [353, 264] width 706 height 457
drag, startPoint x: 505, startPoint y: 234, endPoint x: 529, endPoint y: 170, distance: 68.2
click at [529, 170] on div "© Mapbox © OpenStreetMap Improve this map" at bounding box center [353, 264] width 706 height 457
drag, startPoint x: 529, startPoint y: 170, endPoint x: 524, endPoint y: 259, distance: 89.0
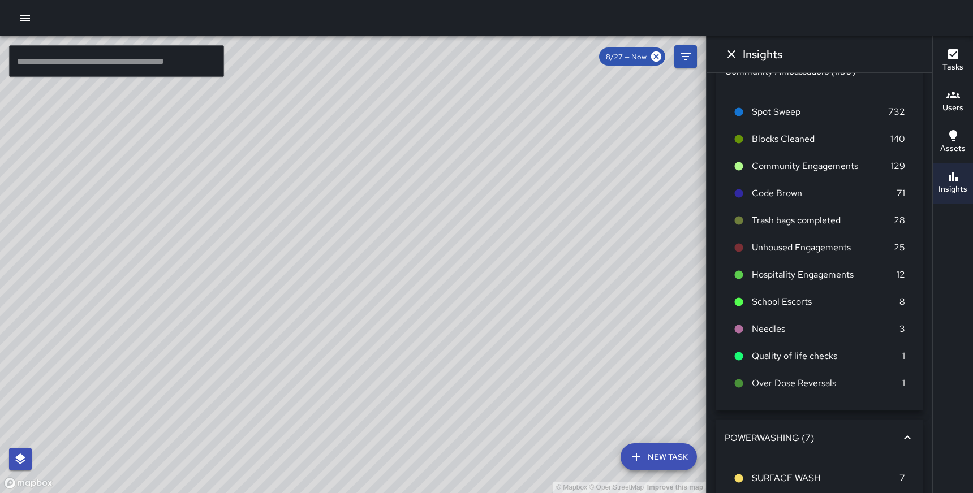
click at [524, 259] on div "© Mapbox © OpenStreetMap Improve this map" at bounding box center [353, 264] width 706 height 457
drag, startPoint x: 542, startPoint y: 165, endPoint x: 542, endPoint y: 218, distance: 53.8
click at [542, 218] on div "© Mapbox © OpenStreetMap Improve this map" at bounding box center [353, 264] width 706 height 457
